Goal: Transaction & Acquisition: Purchase product/service

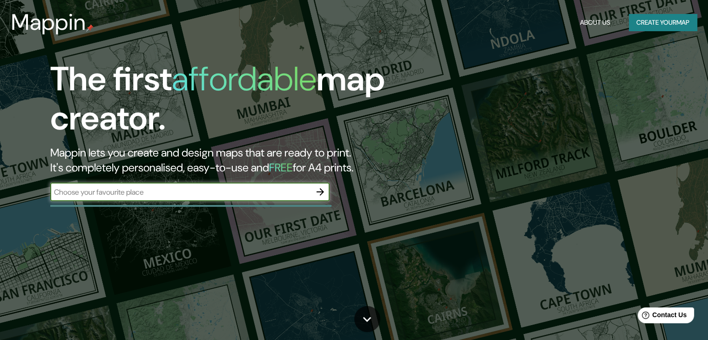
click at [298, 196] on input "text" at bounding box center [180, 192] width 261 height 11
type input "[GEOGRAPHIC_DATA]"
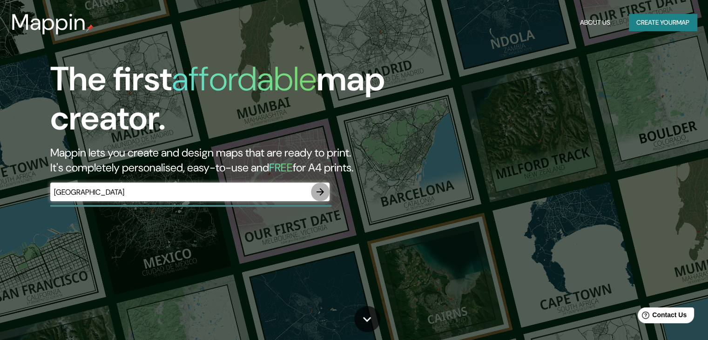
click at [321, 188] on icon "button" at bounding box center [320, 191] width 11 height 11
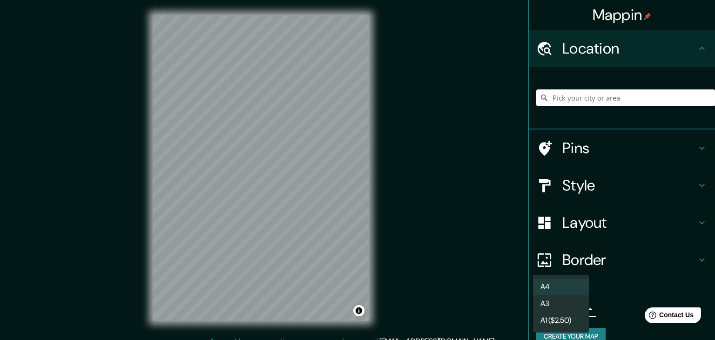
click at [571, 309] on body "Mappin Location Pins Style Layout Border Choose a border. Hint : you can make l…" at bounding box center [357, 170] width 715 height 340
click at [568, 308] on li "A3" at bounding box center [561, 303] width 56 height 17
type input "a4"
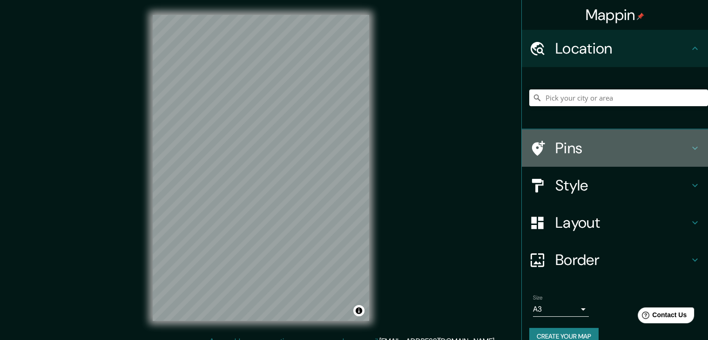
click at [679, 151] on h4 "Pins" at bounding box center [622, 148] width 134 height 19
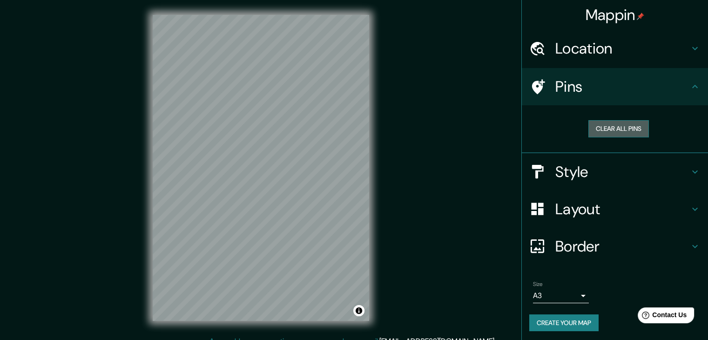
click at [602, 135] on button "Clear all pins" at bounding box center [619, 128] width 61 height 17
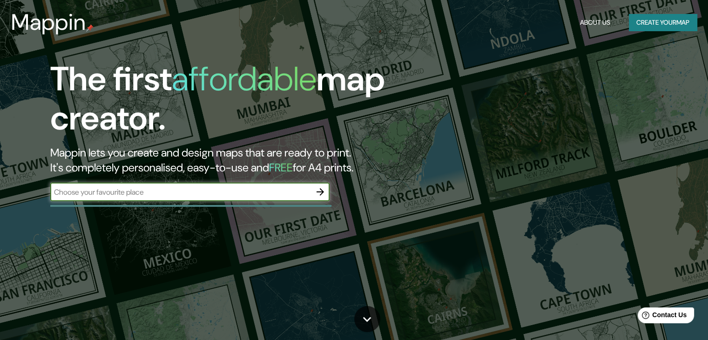
click at [273, 196] on input "text" at bounding box center [180, 192] width 261 height 11
type input "saveedra"
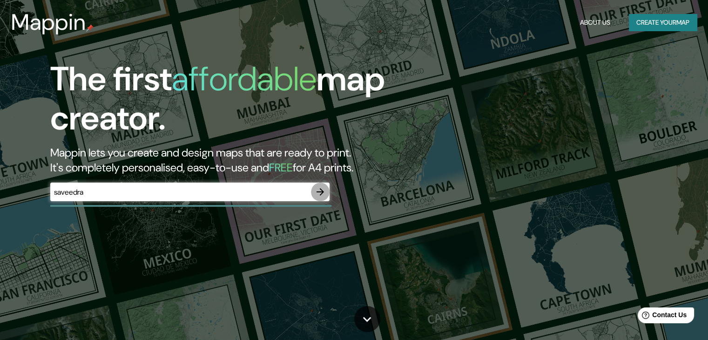
click at [322, 192] on icon "button" at bounding box center [320, 191] width 7 height 7
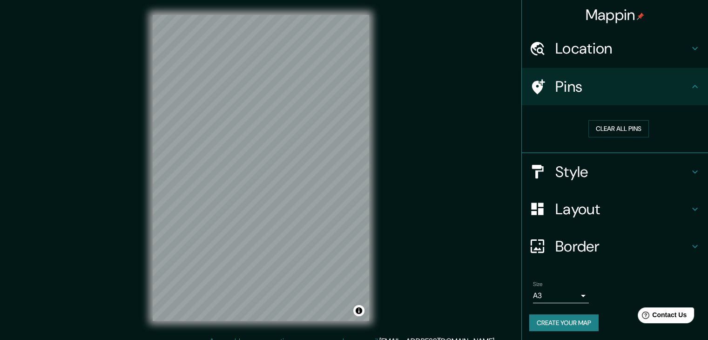
click at [650, 44] on h4 "Location" at bounding box center [622, 48] width 134 height 19
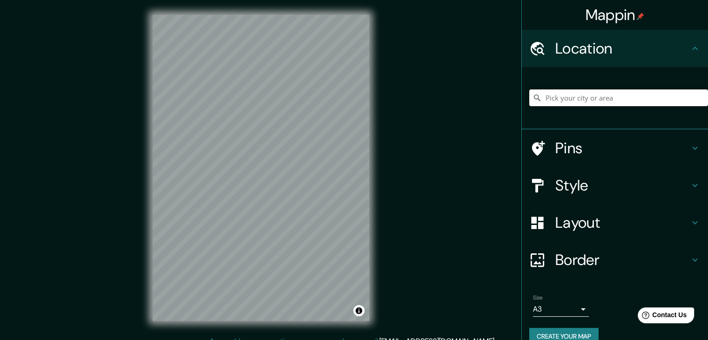
click at [620, 98] on input "Pick your city or area" at bounding box center [618, 97] width 179 height 17
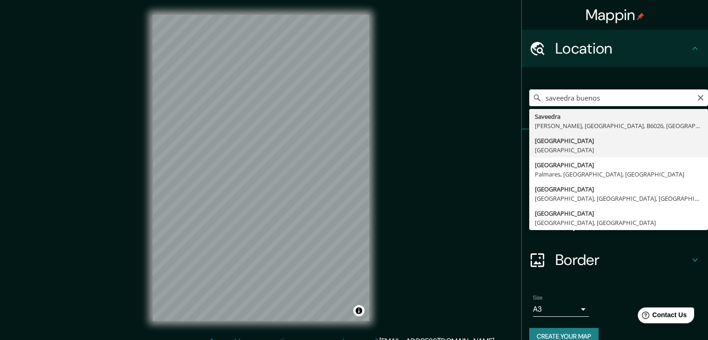
type input "[GEOGRAPHIC_DATA], [GEOGRAPHIC_DATA]"
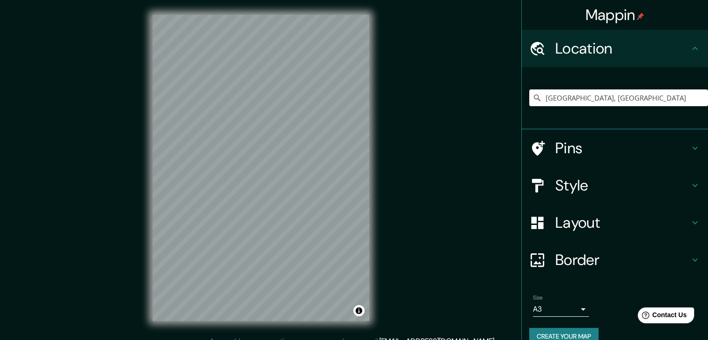
click at [405, 213] on div "Mappin Location [GEOGRAPHIC_DATA], [GEOGRAPHIC_DATA] Pins Style Layout Border C…" at bounding box center [354, 175] width 708 height 351
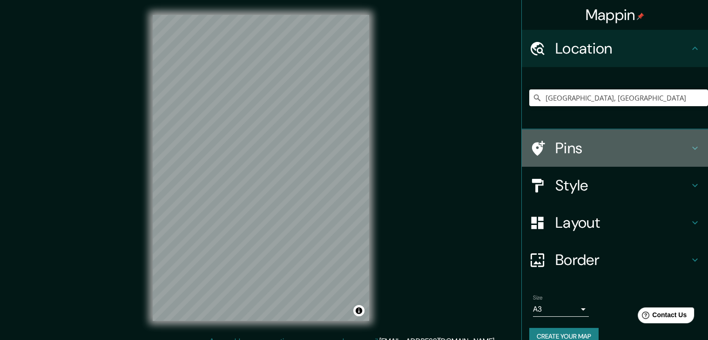
click at [691, 146] on icon at bounding box center [695, 147] width 11 height 11
